Goal: Find contact information: Find contact information

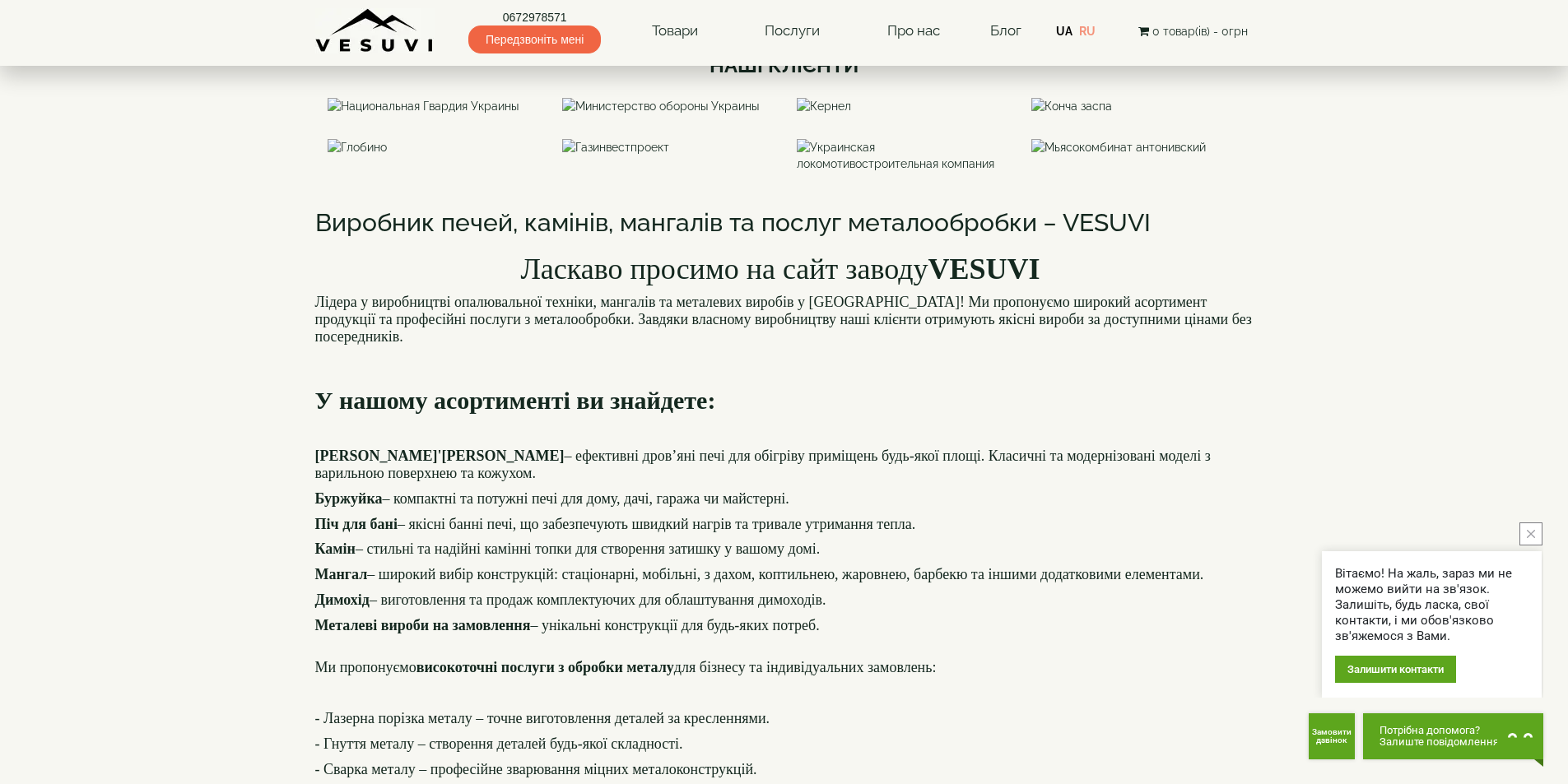
scroll to position [1151, 0]
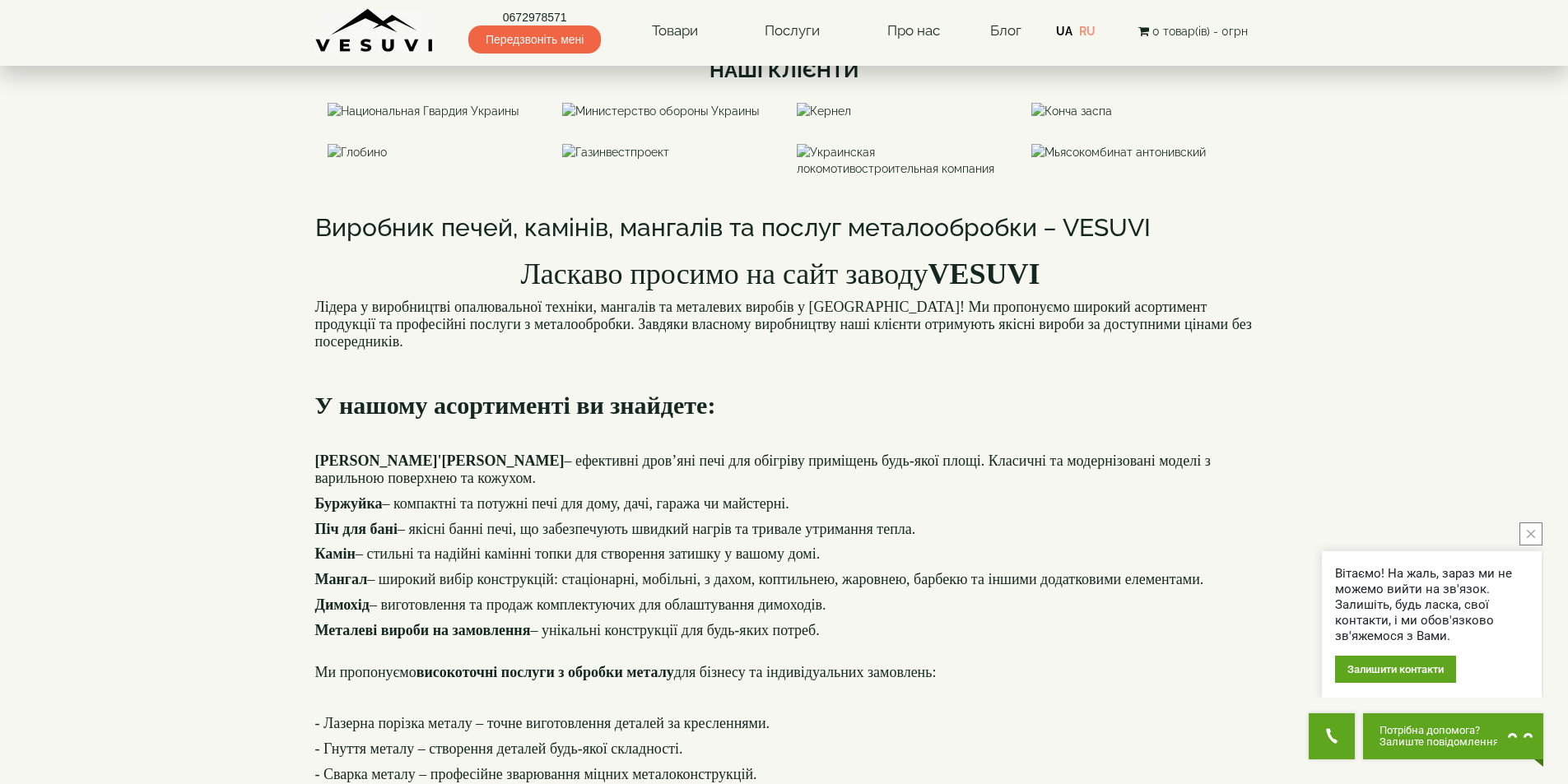
click at [1539, 532] on button "close button" at bounding box center [1530, 533] width 23 height 23
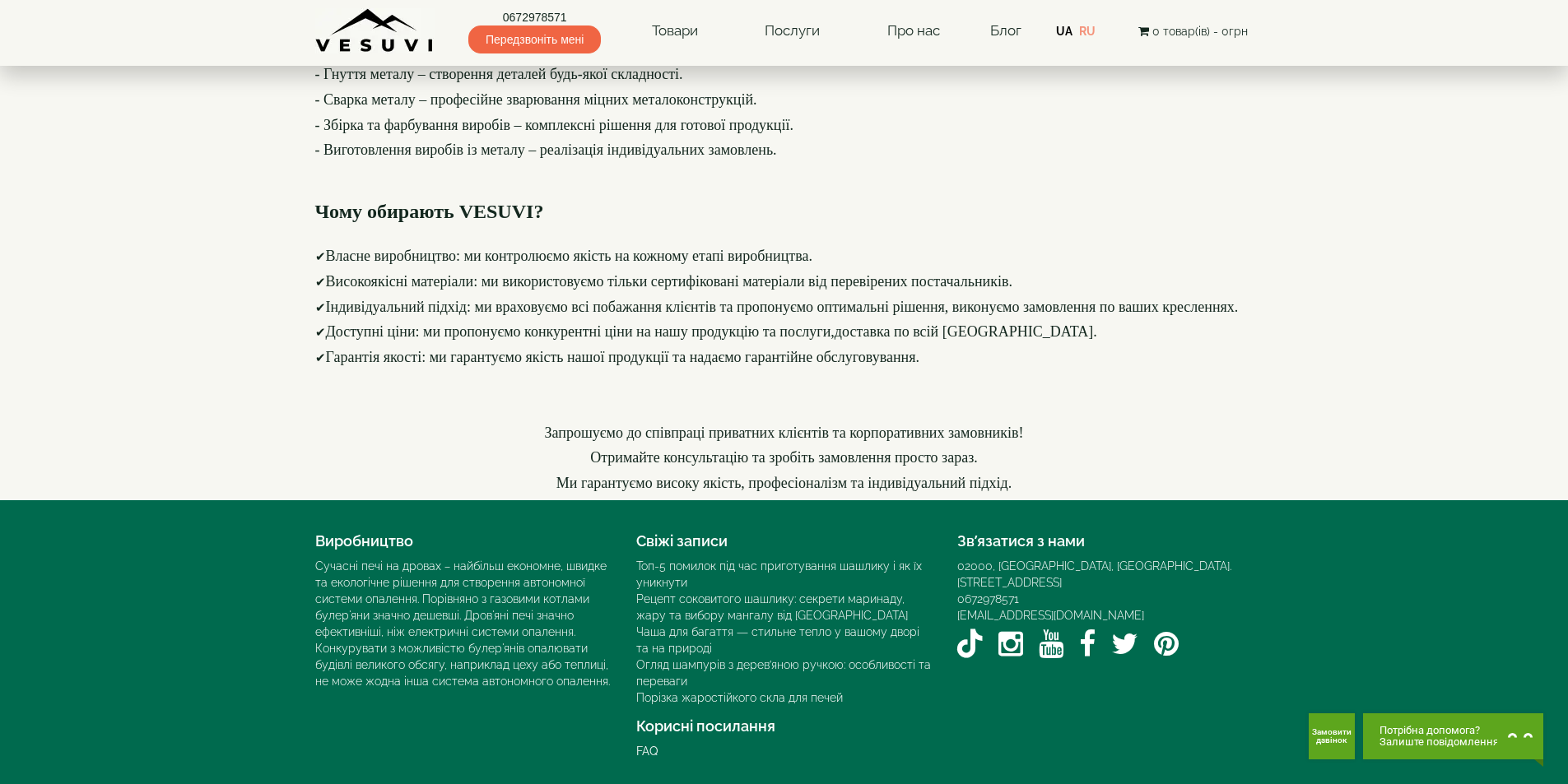
scroll to position [2231, 0]
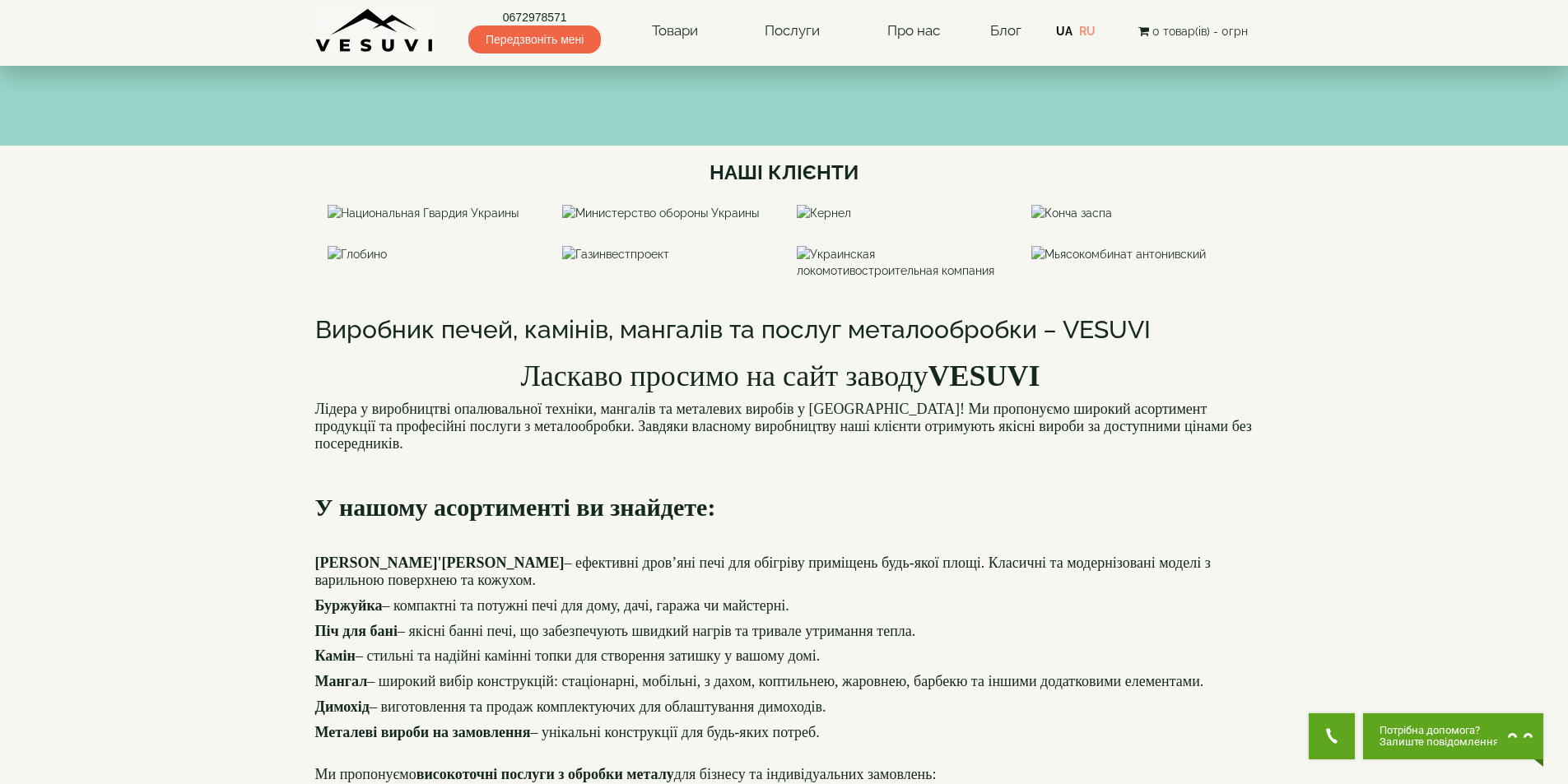
scroll to position [1244, 0]
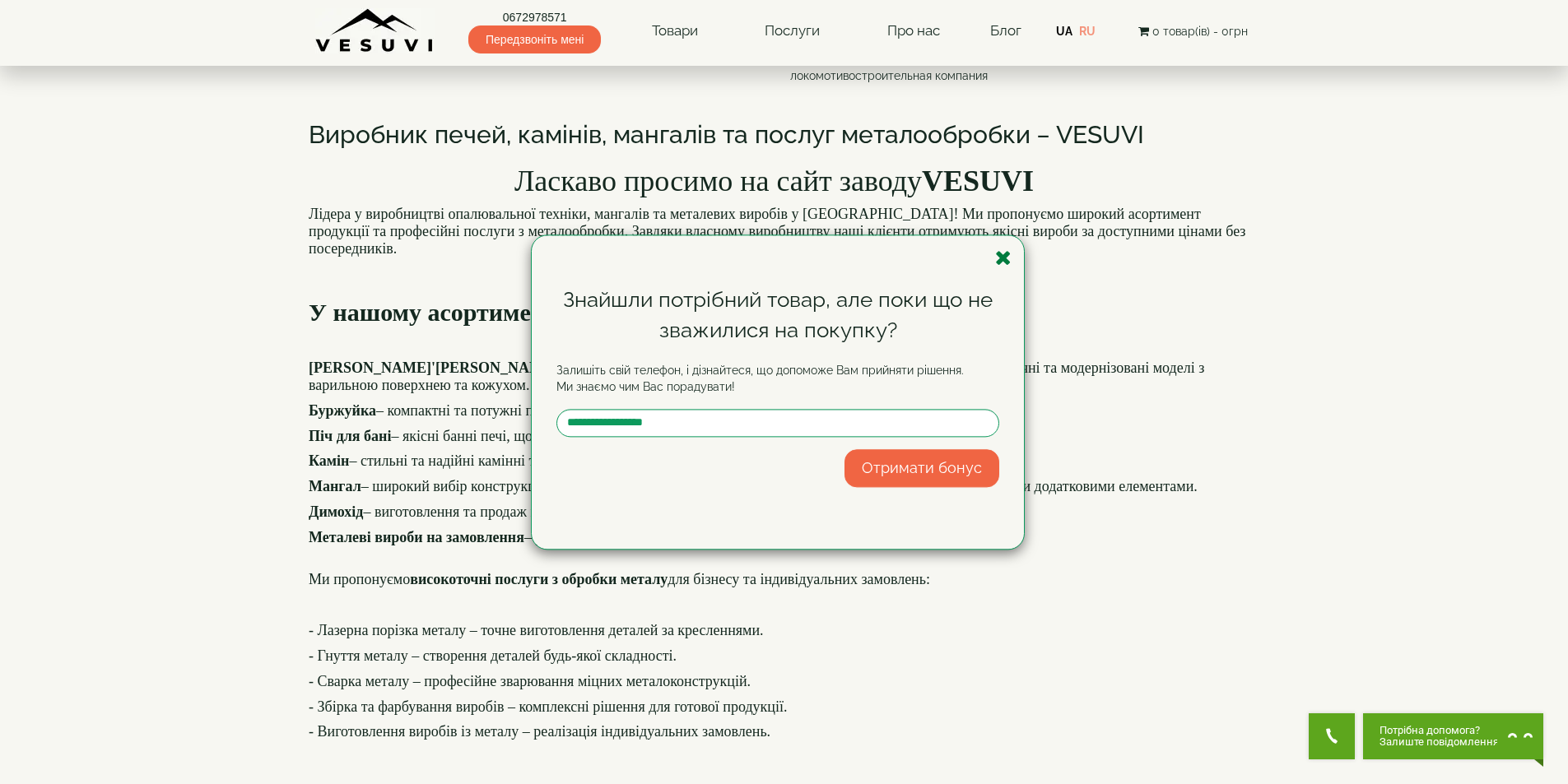
click at [998, 263] on icon "button" at bounding box center [1003, 258] width 17 height 20
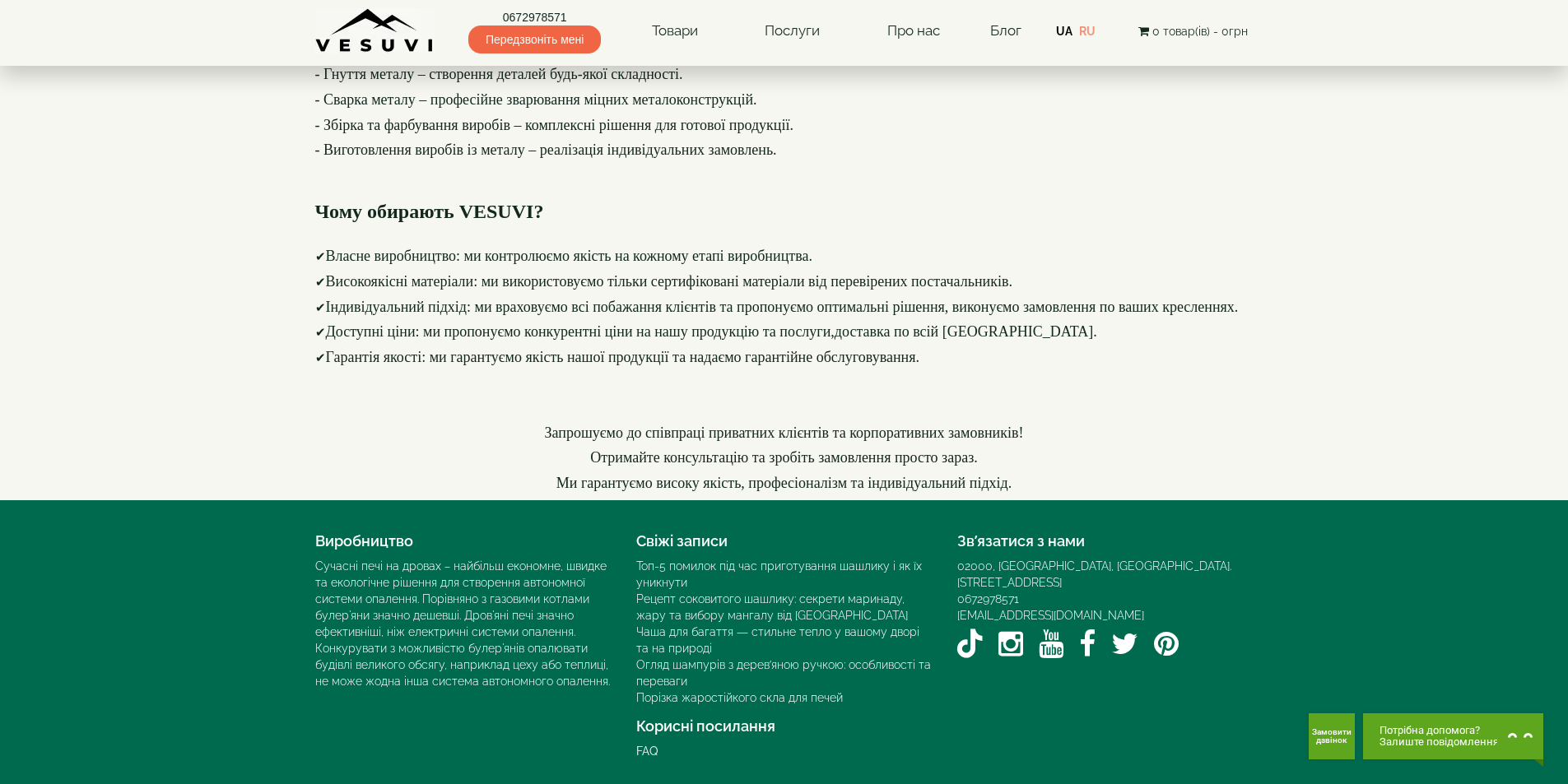
scroll to position [2231, 0]
click at [1055, 629] on icon "YouTube VESUVI" at bounding box center [1051, 643] width 25 height 28
